Goal: Task Accomplishment & Management: Manage account settings

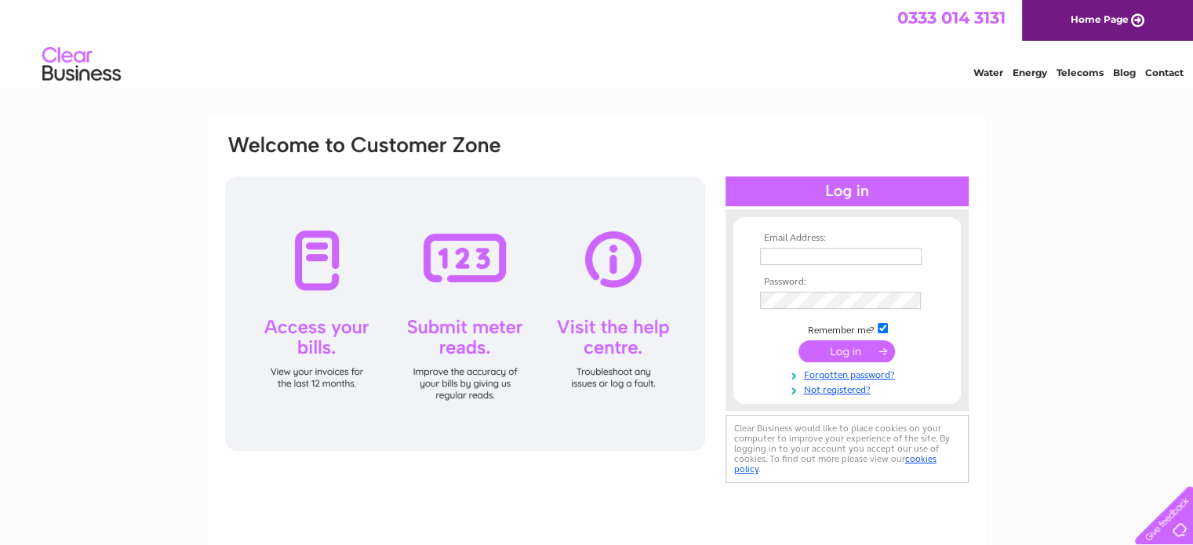
click at [792, 259] on input "text" at bounding box center [841, 256] width 162 height 17
click at [1133, 426] on div "Email Address: Password:" at bounding box center [596, 472] width 1193 height 708
drag, startPoint x: 796, startPoint y: 263, endPoint x: 889, endPoint y: 227, distance: 100.1
click at [796, 263] on input "text" at bounding box center [841, 256] width 162 height 17
click at [798, 254] on input "text" at bounding box center [841, 257] width 163 height 19
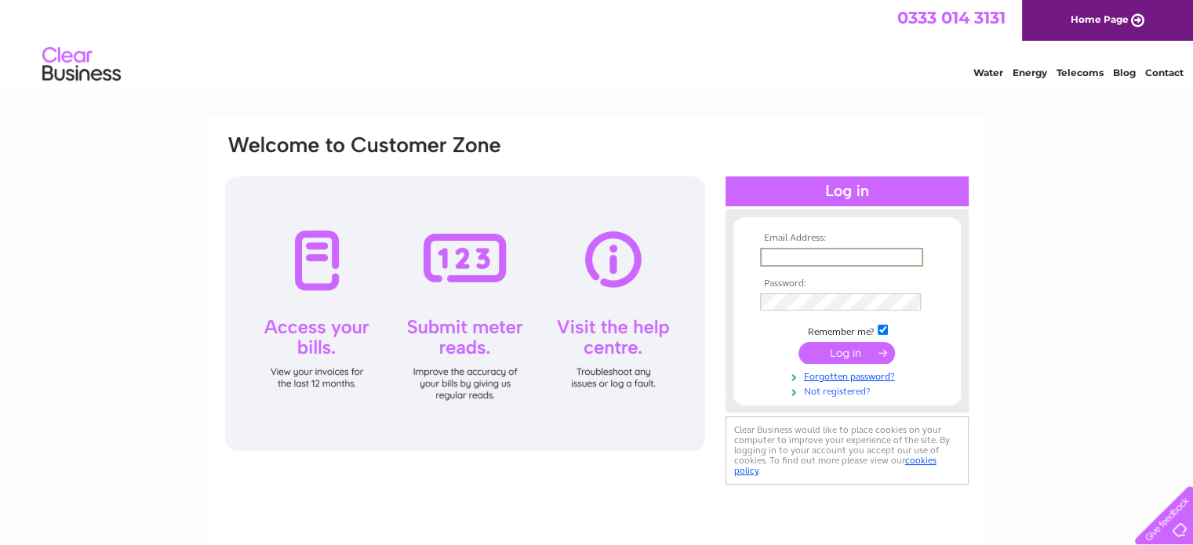
click at [835, 394] on link "Not registered?" at bounding box center [849, 390] width 178 height 15
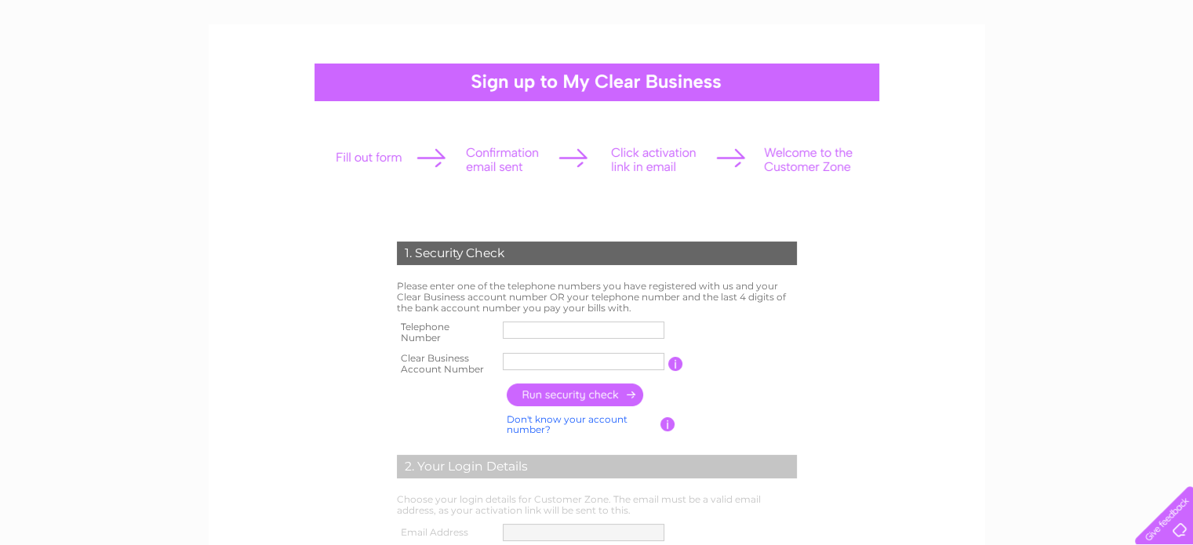
scroll to position [157, 0]
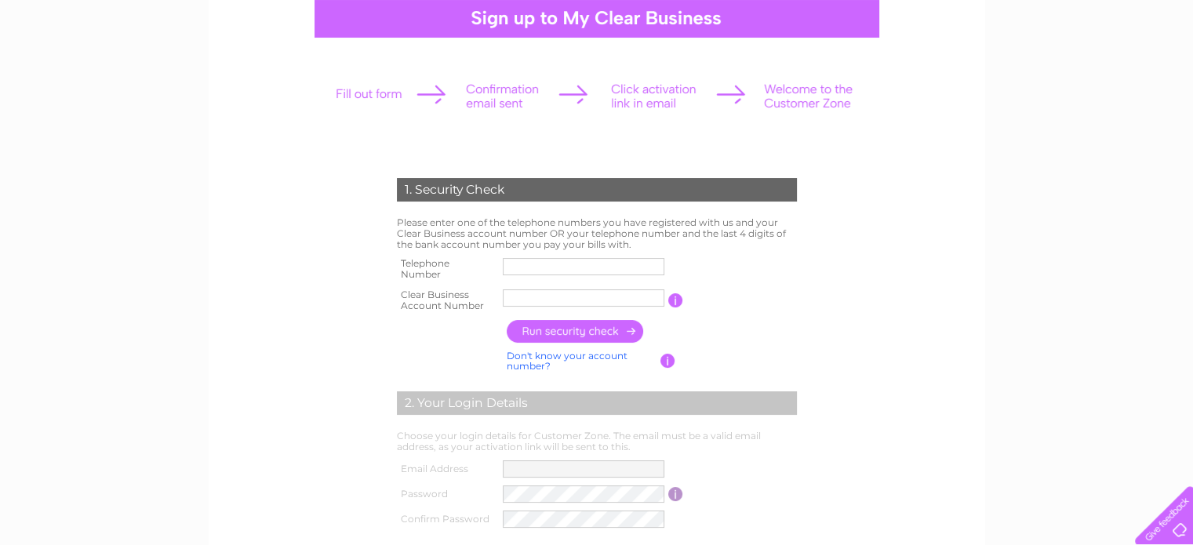
click at [548, 272] on input "text" at bounding box center [584, 266] width 162 height 17
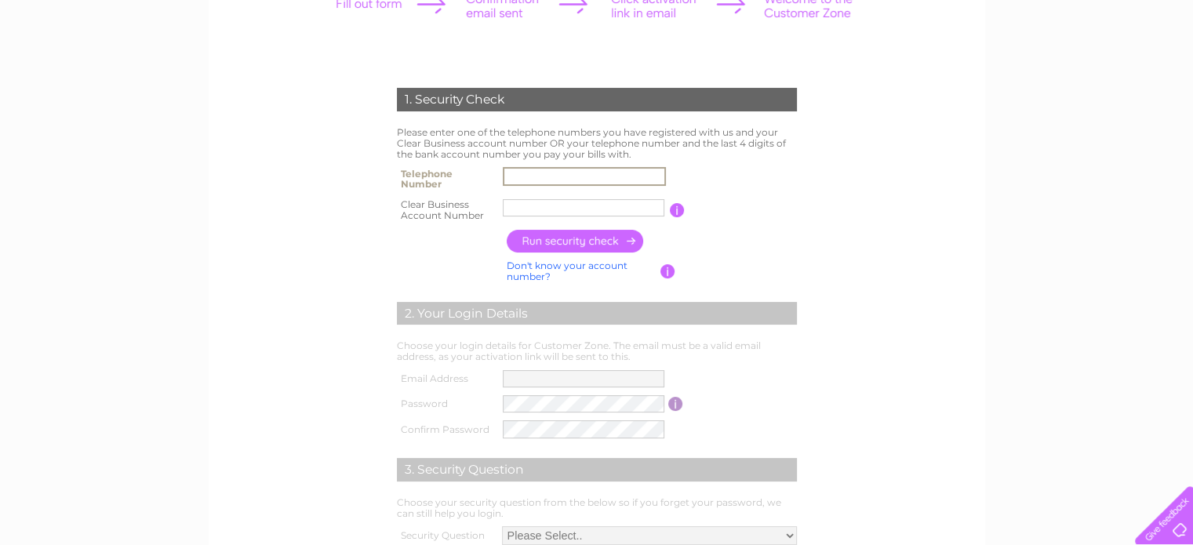
scroll to position [314, 0]
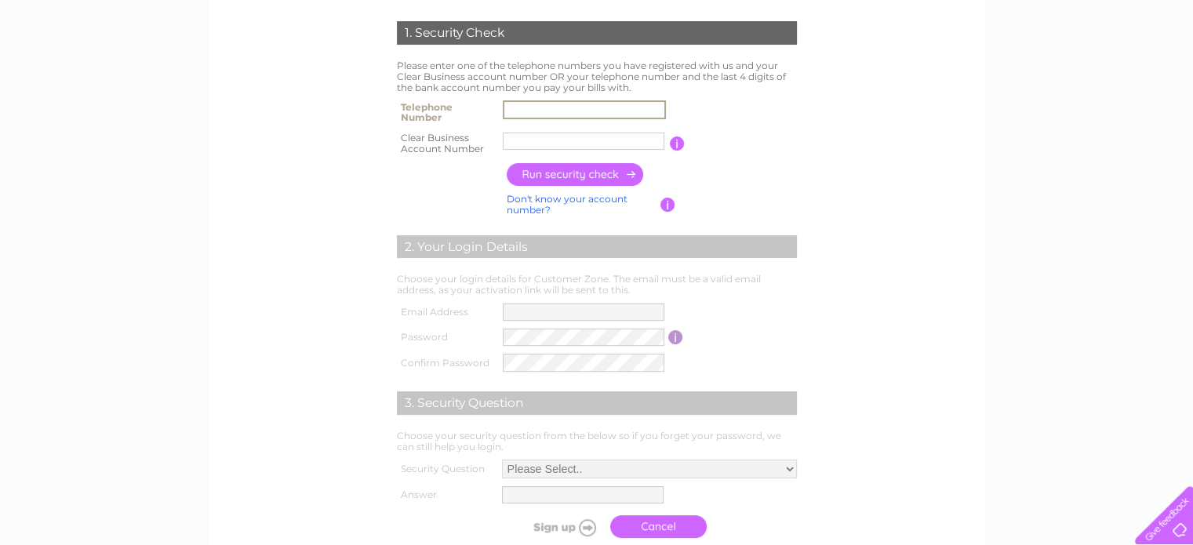
click at [213, 271] on div "1. Security Check Please enter one of the telephone numbers you have registered…" at bounding box center [597, 198] width 777 height 789
drag, startPoint x: 575, startPoint y: 111, endPoint x: 584, endPoint y: 118, distance: 10.7
click at [575, 111] on input "text" at bounding box center [584, 109] width 162 height 17
click at [300, 148] on form "1. Security Check Please enter one of the telephone numbers you have registered…" at bounding box center [597, 284] width 747 height 588
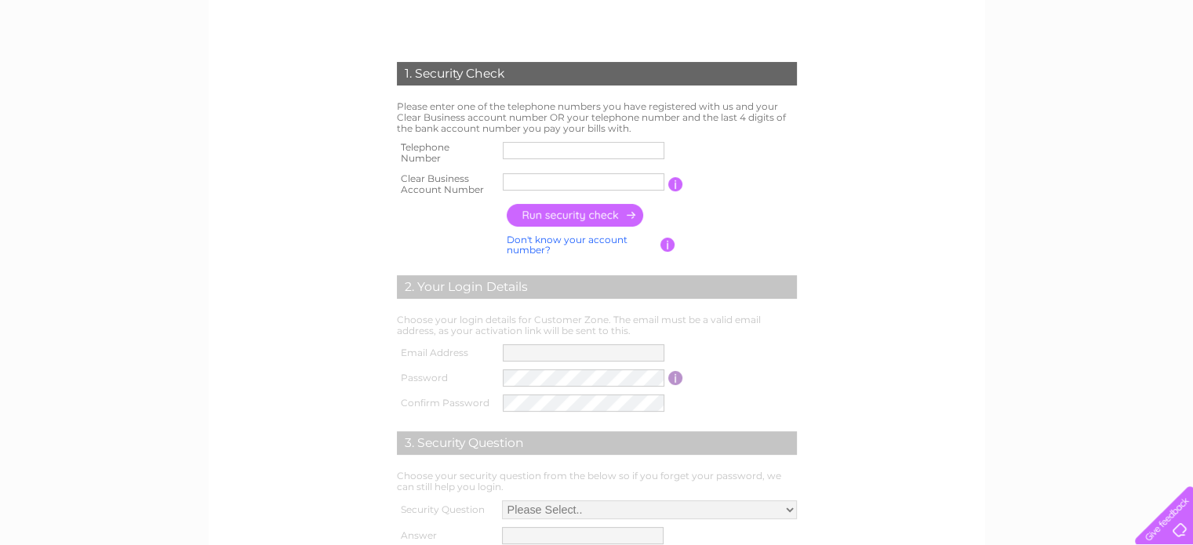
scroll to position [235, 0]
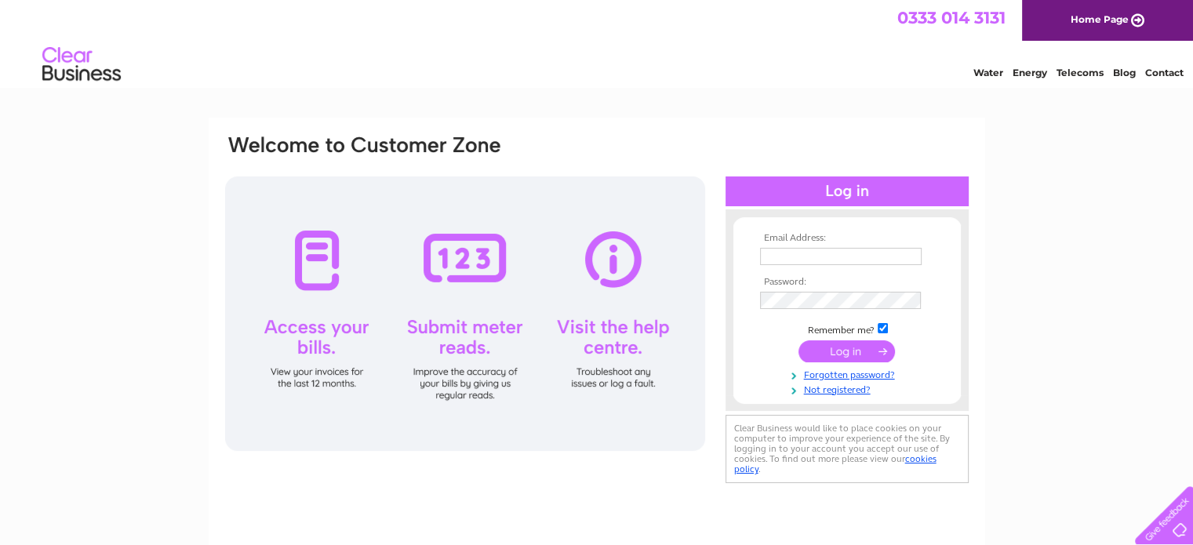
click at [822, 264] on input "text" at bounding box center [841, 256] width 162 height 17
click at [816, 376] on link "Forgotten password?" at bounding box center [849, 373] width 178 height 15
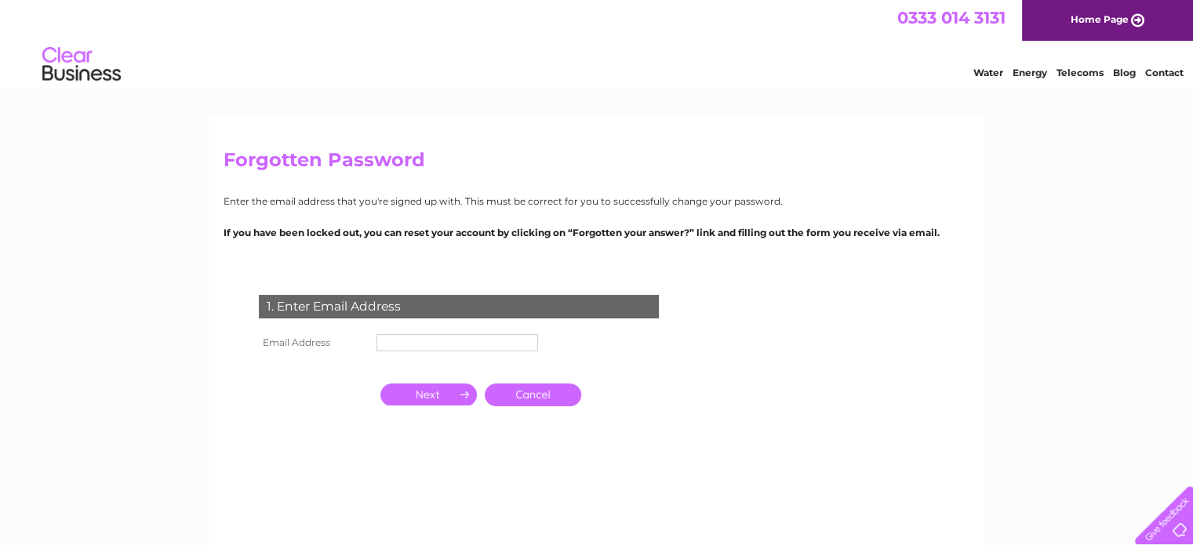
click at [411, 342] on input "text" at bounding box center [458, 342] width 162 height 17
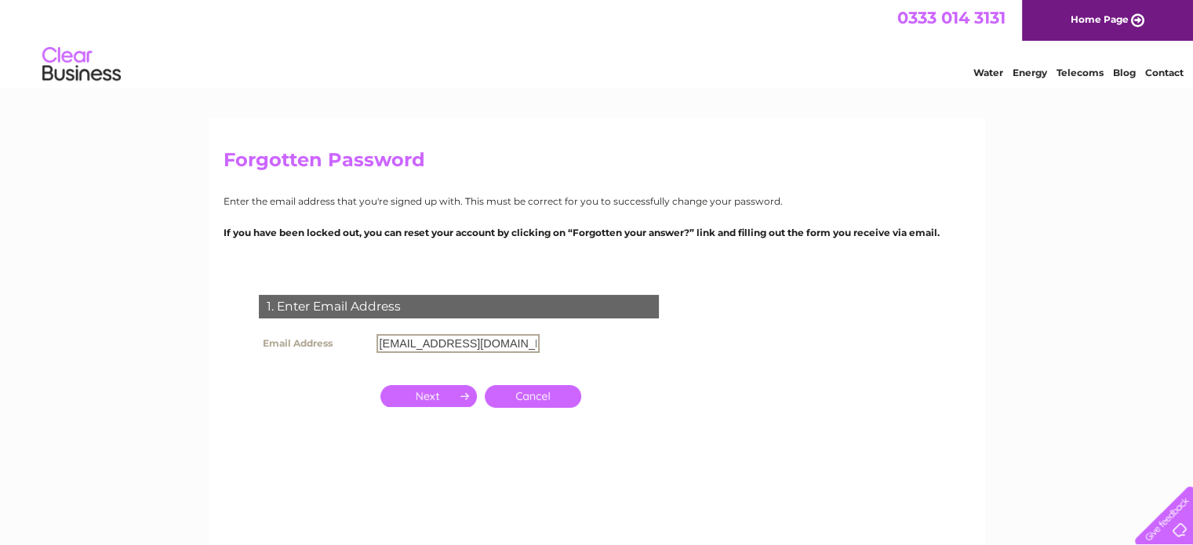
click at [434, 406] on td at bounding box center [429, 396] width 104 height 31
click at [415, 399] on input "button" at bounding box center [429, 395] width 97 height 22
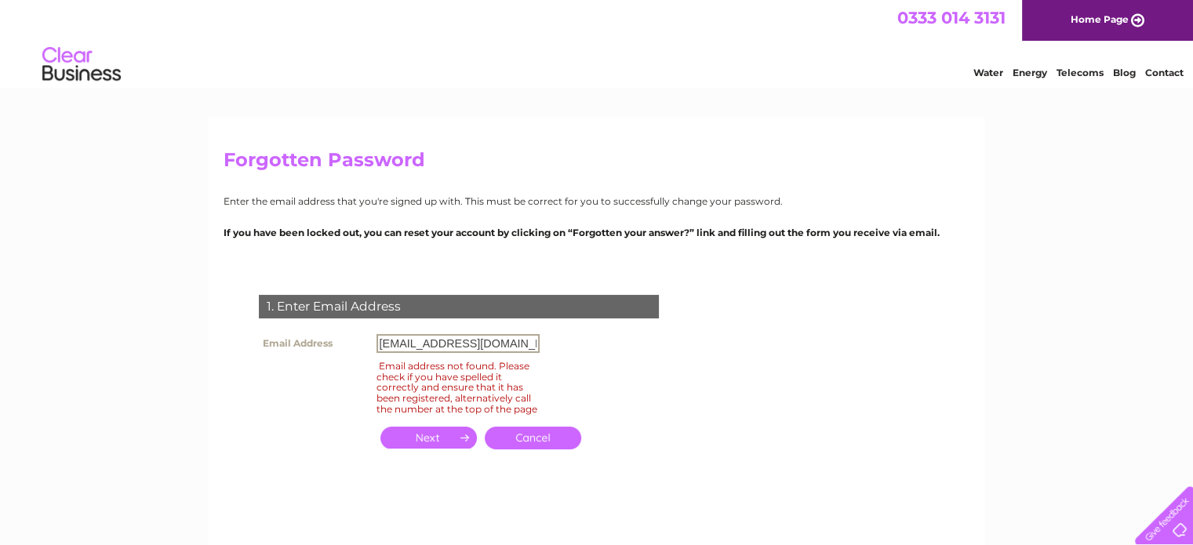
drag, startPoint x: 440, startPoint y: 344, endPoint x: 257, endPoint y: 278, distance: 195.1
click at [340, 319] on div "1. Enter Email Address Email Address clientsupport@amber.net Email address not …" at bounding box center [462, 381] width 477 height 204
type input "specsavers@amber.net"
click at [433, 447] on input "button" at bounding box center [429, 438] width 97 height 22
click at [655, 384] on div "1. Enter Email Address Email Address specsavers@amber.net Email address not fou…" at bounding box center [462, 381] width 477 height 204
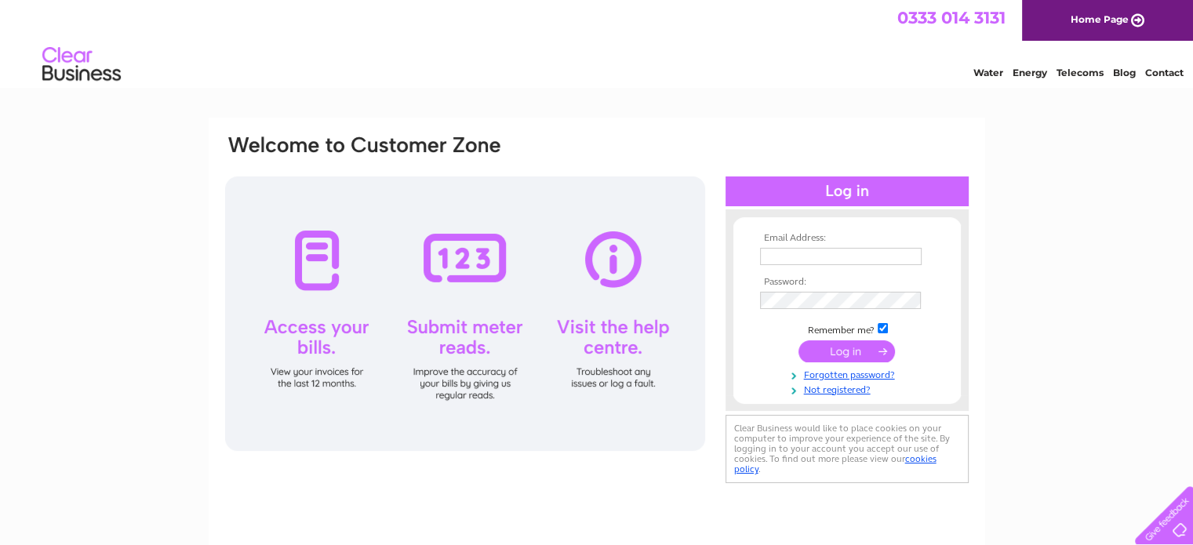
click at [1179, 532] on div at bounding box center [1161, 512] width 64 height 64
click at [838, 378] on link "Forgotten password?" at bounding box center [849, 373] width 178 height 15
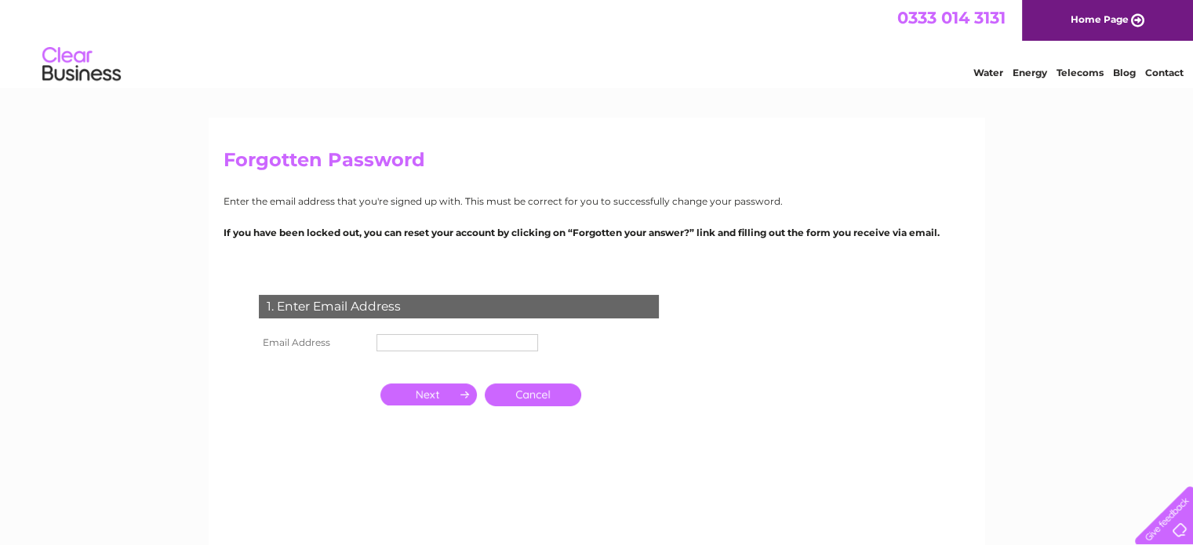
click at [446, 340] on input "text" at bounding box center [458, 342] width 162 height 17
click at [406, 339] on input "text" at bounding box center [458, 343] width 163 height 19
type input "dir@westhill"
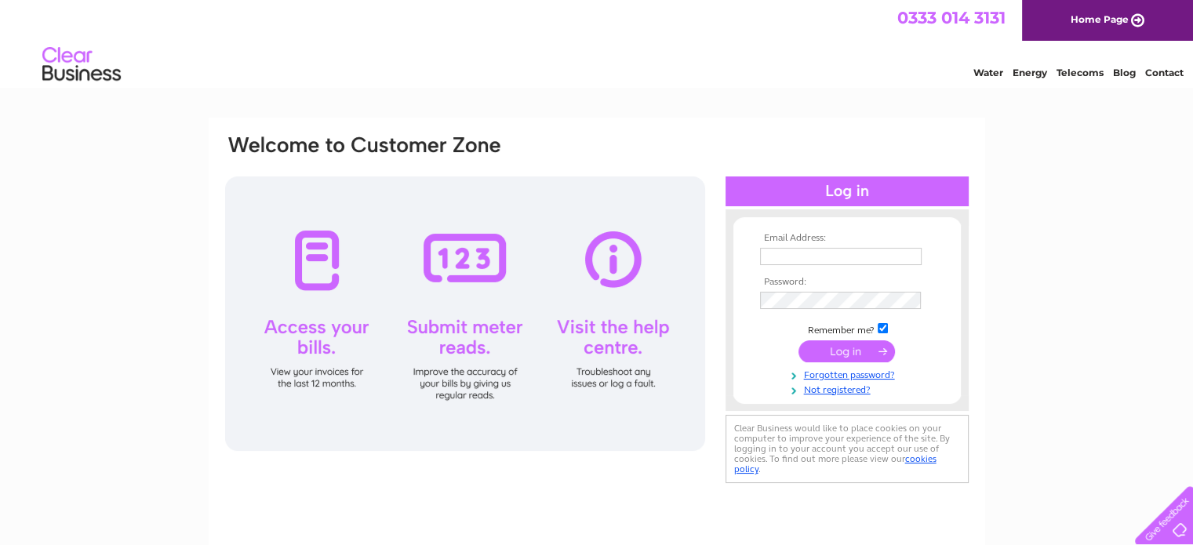
click at [1168, 71] on link "Contact" at bounding box center [1165, 73] width 38 height 12
